Goal: Task Accomplishment & Management: Use online tool/utility

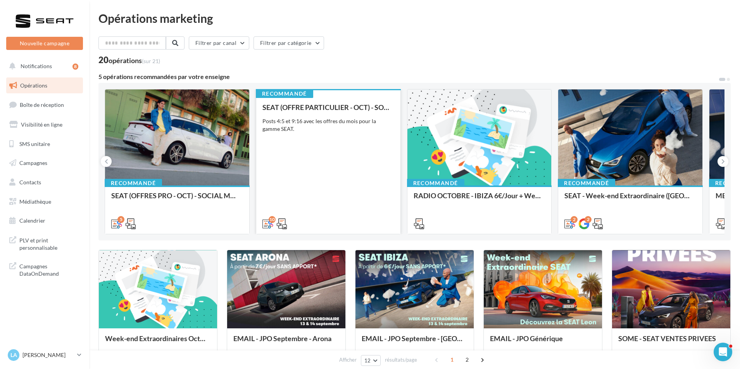
click at [346, 200] on div "SEAT (OFFRE PARTICULIER - OCT) - SOCIAL MEDIA Posts 4:5 et 9:16 avec les offres…" at bounding box center [328, 165] width 132 height 124
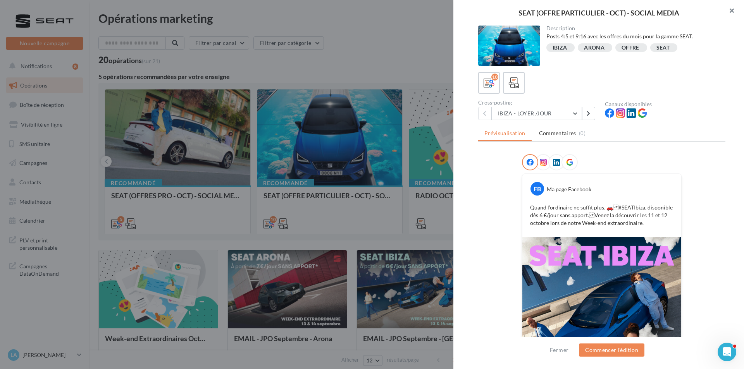
click at [730, 9] on button "button" at bounding box center [728, 11] width 31 height 23
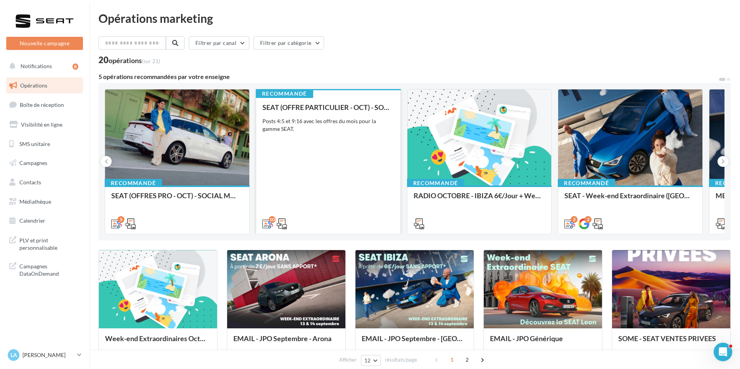
click at [299, 134] on div "SEAT (OFFRE PARTICULIER - OCT) - SOCIAL MEDIA Posts 4:5 et 9:16 avec les offres…" at bounding box center [328, 165] width 132 height 124
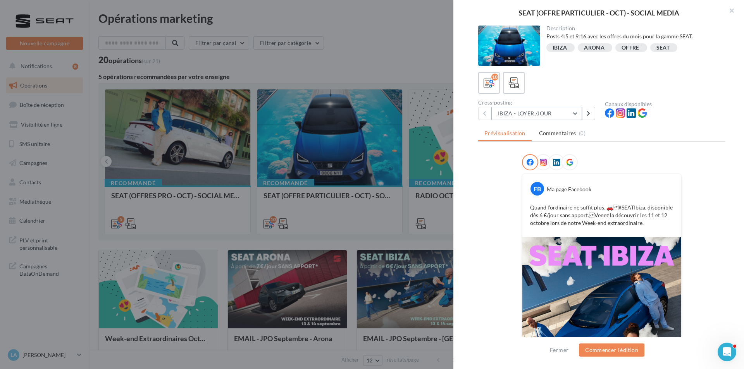
click at [570, 113] on button "IBIZA - LOYER /JOUR" at bounding box center [536, 113] width 91 height 13
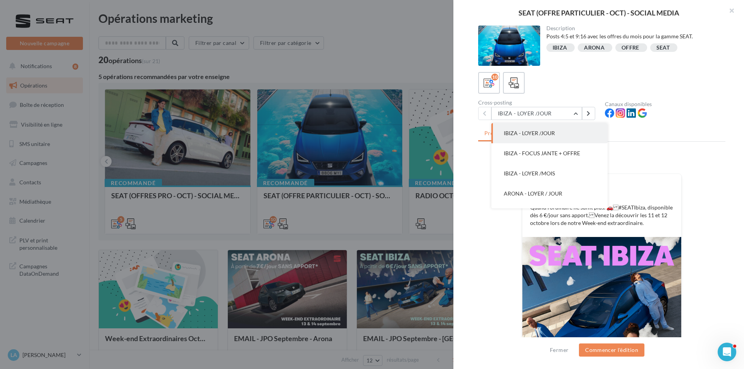
click at [608, 133] on ul "Prévisualisation Commentaires (0)" at bounding box center [601, 133] width 247 height 15
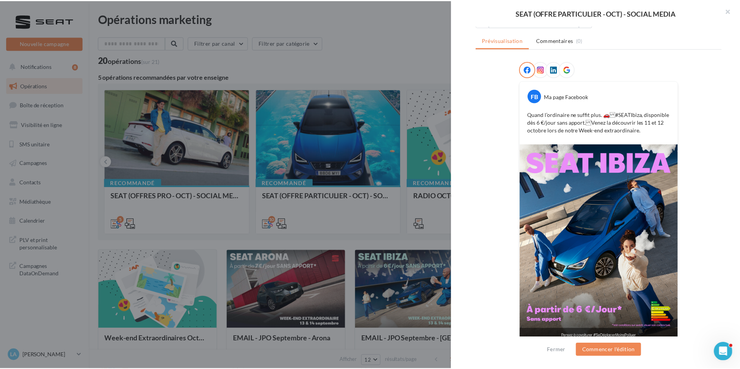
scroll to position [102, 0]
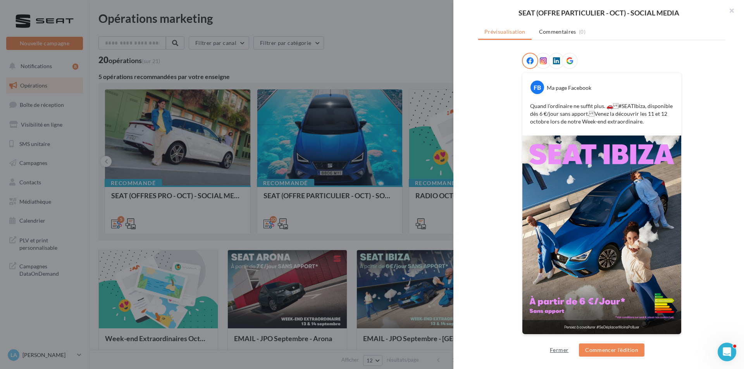
click at [554, 348] on button "Fermer" at bounding box center [559, 350] width 25 height 9
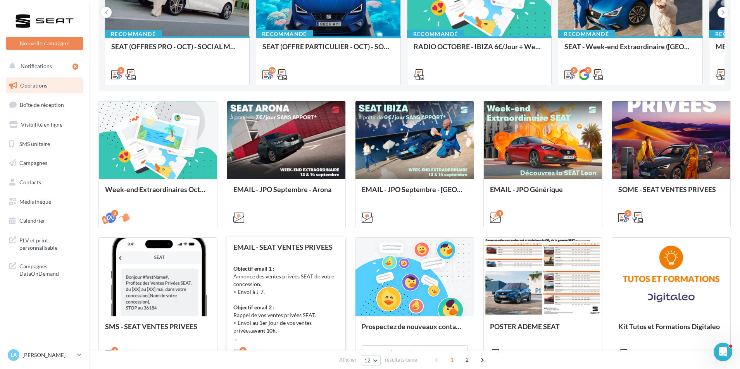
scroll to position [155, 0]
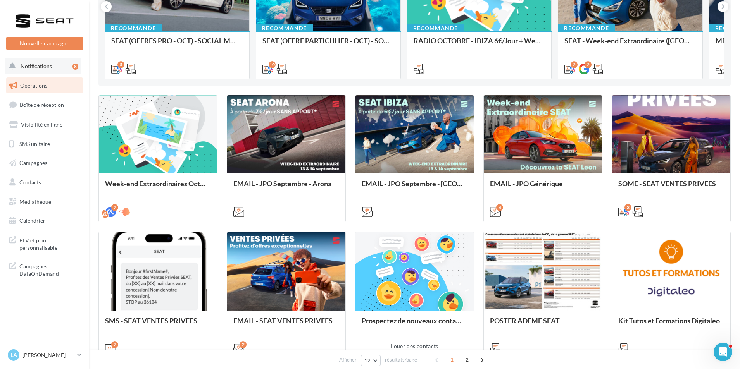
click at [43, 69] on span "Notifications" at bounding box center [36, 66] width 31 height 7
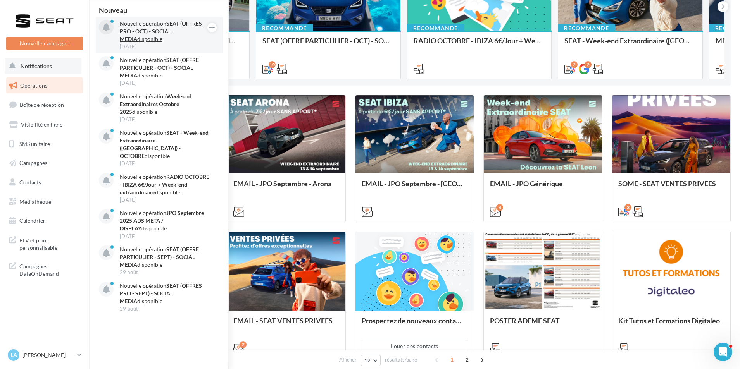
click at [124, 36] on p "Nouvelle opération SEAT (OFFRES PRO - OCT) - SOCIAL MEDIA disponible" at bounding box center [165, 31] width 90 height 23
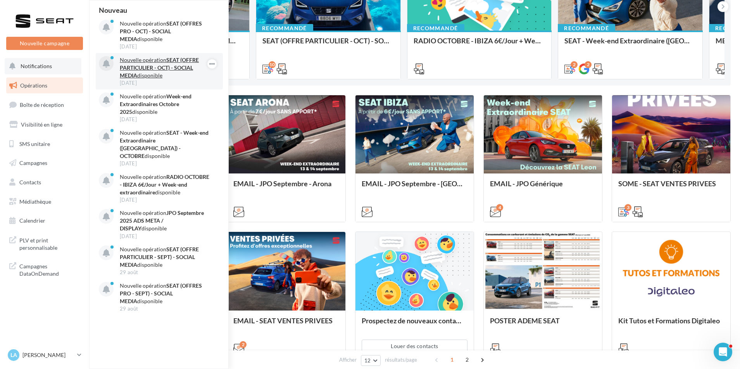
click at [132, 64] on strong "SEAT (OFFRE PARTICULIER - OCT) - SOCIAL MEDIA" at bounding box center [159, 68] width 79 height 22
click at [132, 64] on p "Nouvelle opération SEAT (OFFRE PARTICULIER - OCT) - SOCIAL MEDIA disponible" at bounding box center [165, 67] width 90 height 23
click at [212, 64] on icon "button" at bounding box center [212, 63] width 6 height 9
click at [194, 59] on strong "SEAT (OFFRE PARTICULIER - OCT) - SOCIAL MEDIA" at bounding box center [159, 68] width 79 height 22
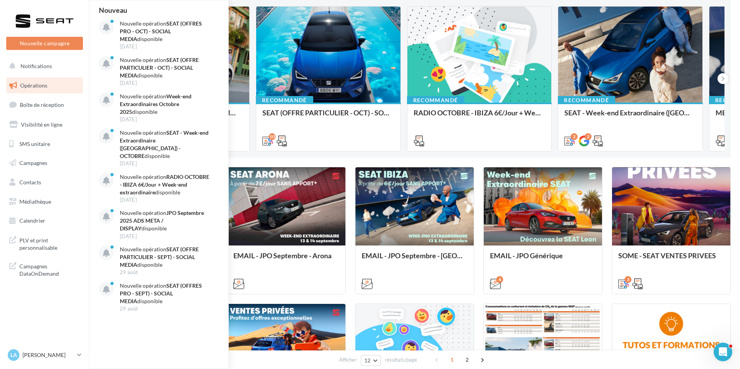
scroll to position [0, 0]
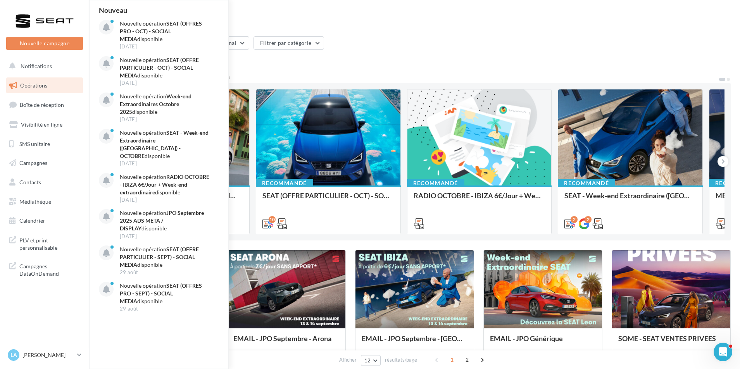
click at [489, 47] on div "Filtrer par canal Filtrer par catégorie" at bounding box center [414, 44] width 632 height 16
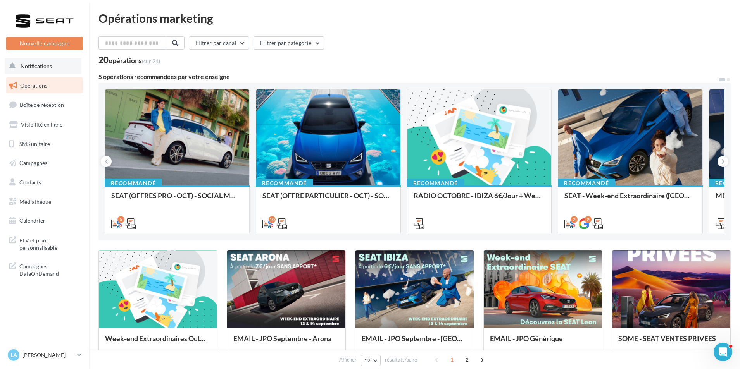
click at [65, 68] on button "Notifications" at bounding box center [43, 66] width 77 height 16
